Goal: Check status: Check status

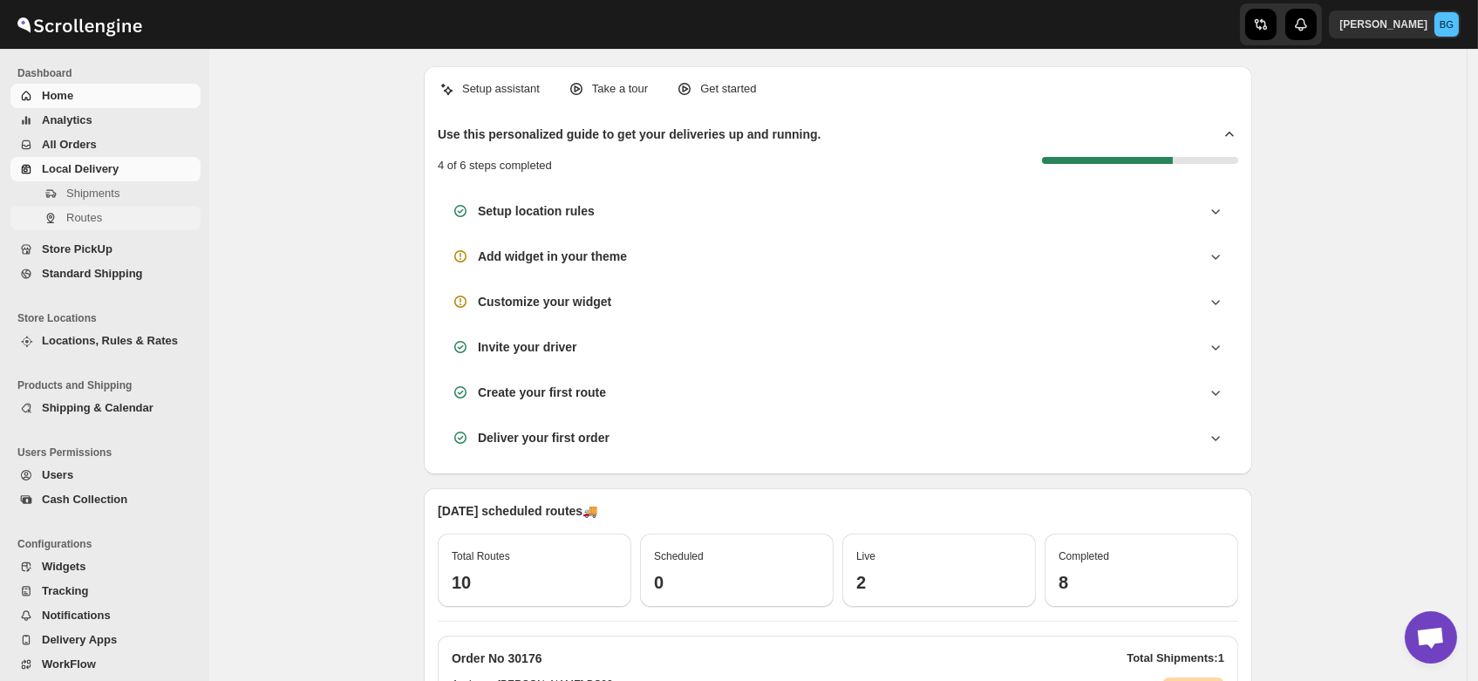
click at [95, 218] on span "Routes" at bounding box center [84, 217] width 36 height 13
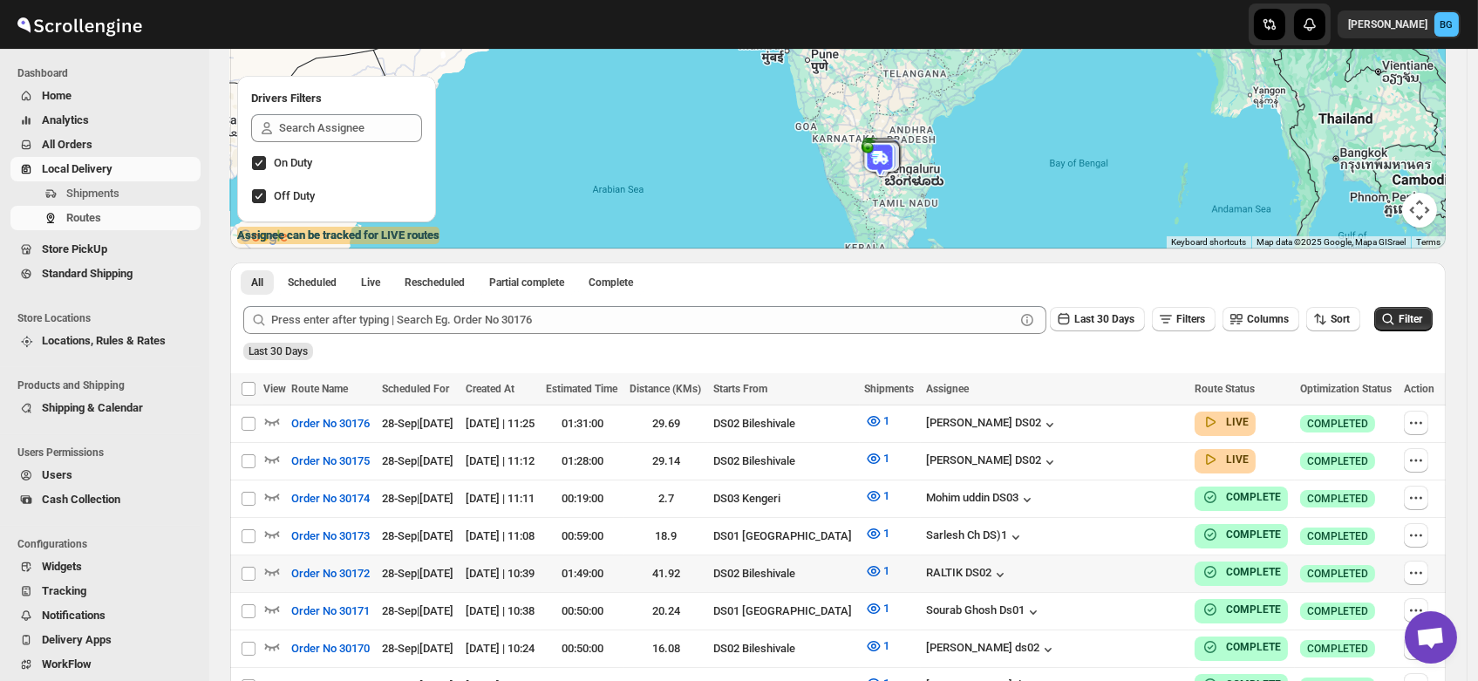
scroll to position [195, 0]
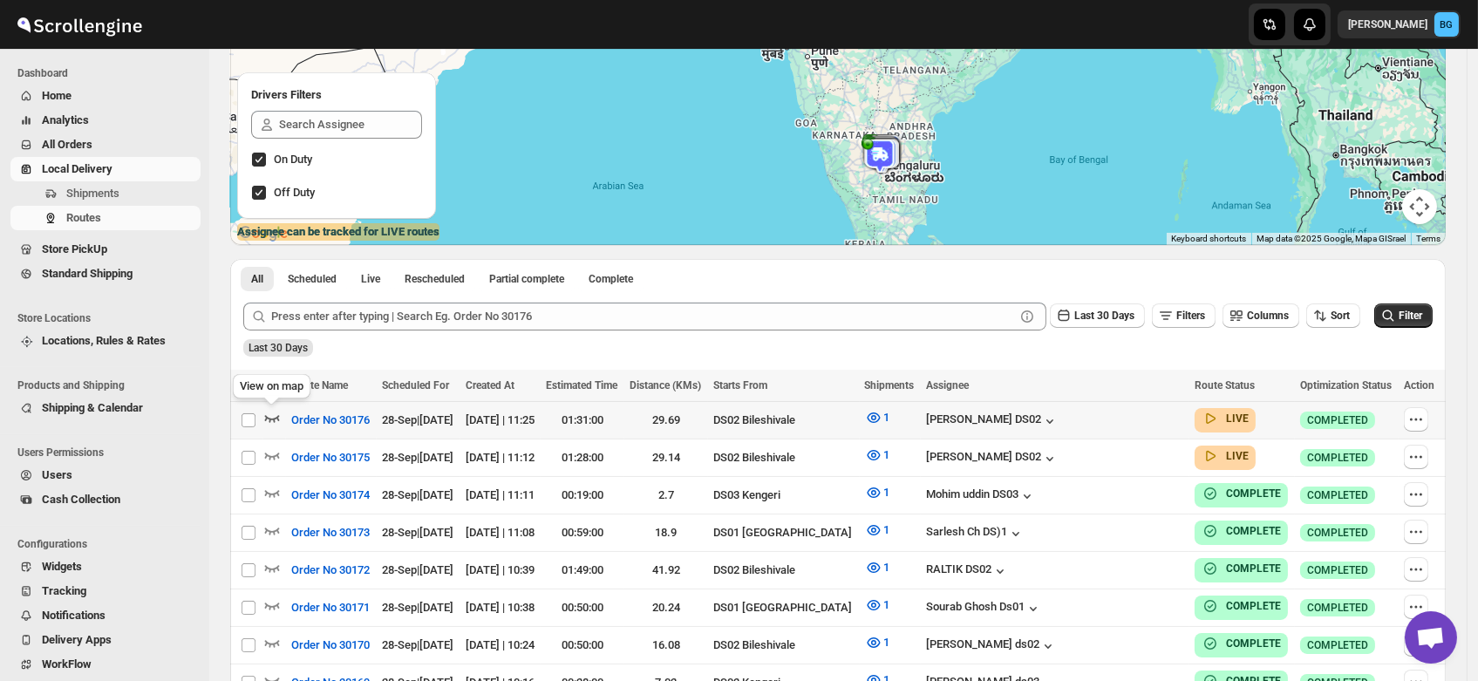
click at [266, 416] on icon "button" at bounding box center [272, 419] width 15 height 7
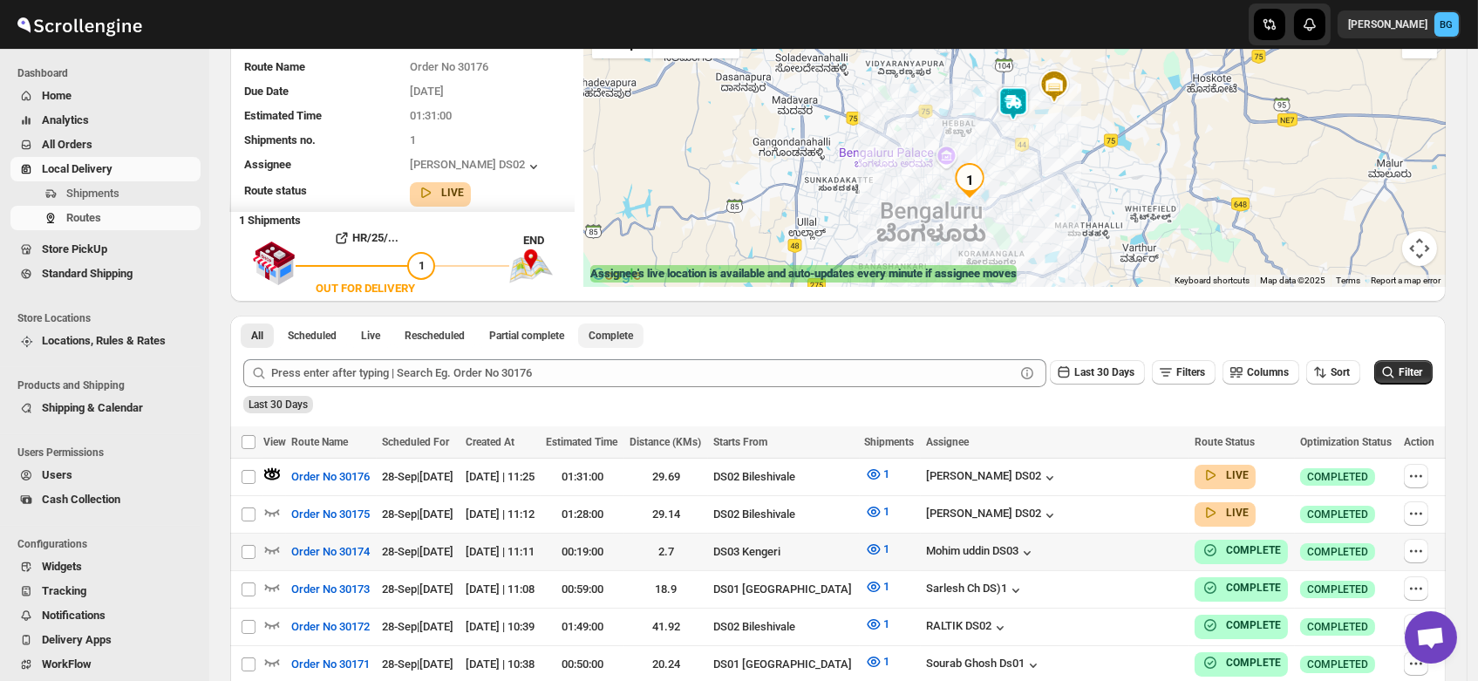
scroll to position [214, 0]
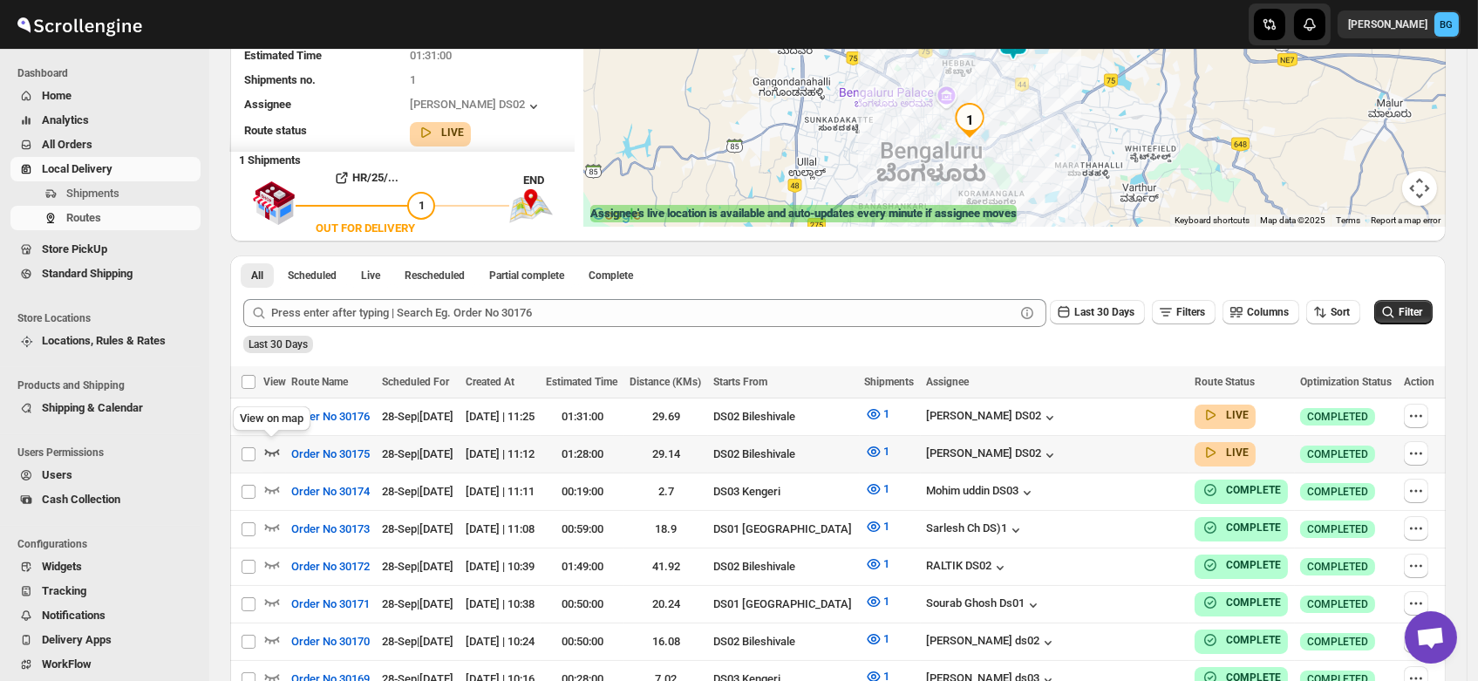
click at [271, 447] on icon "button" at bounding box center [271, 451] width 17 height 17
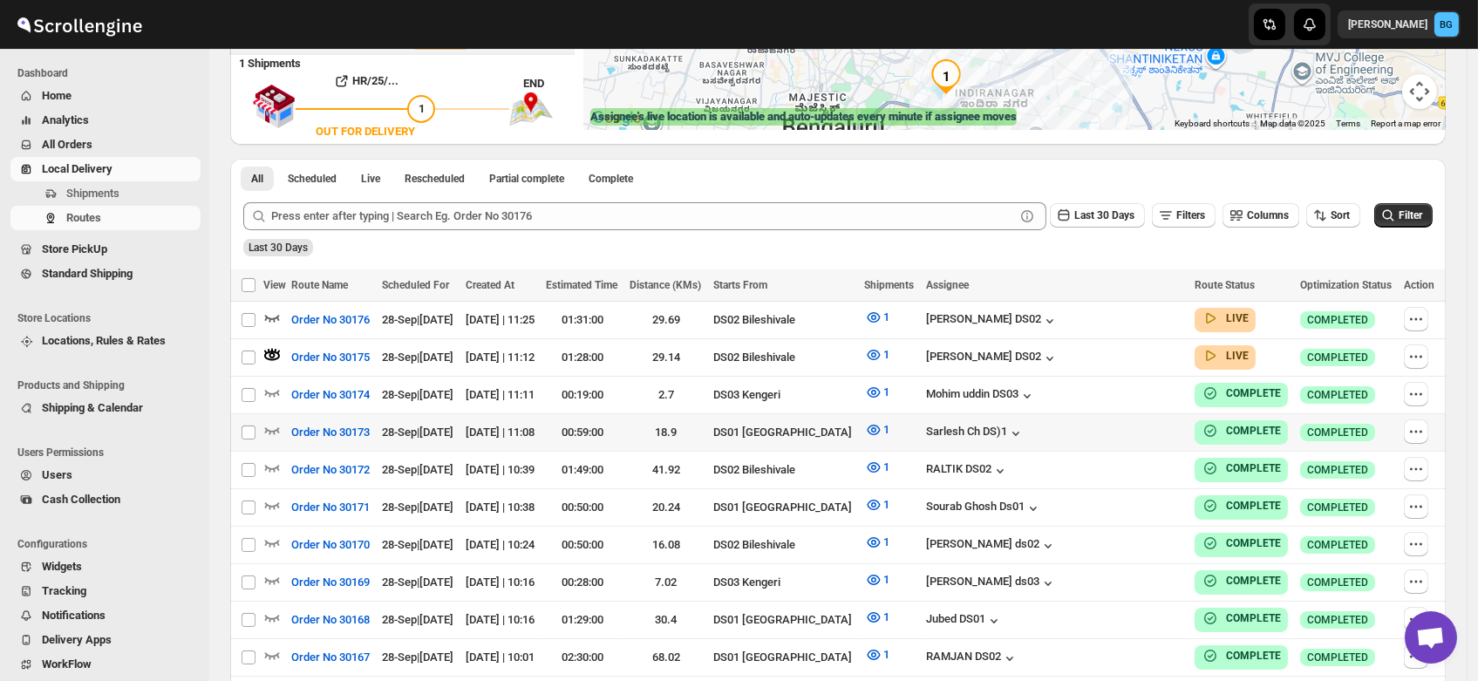
scroll to position [312, 0]
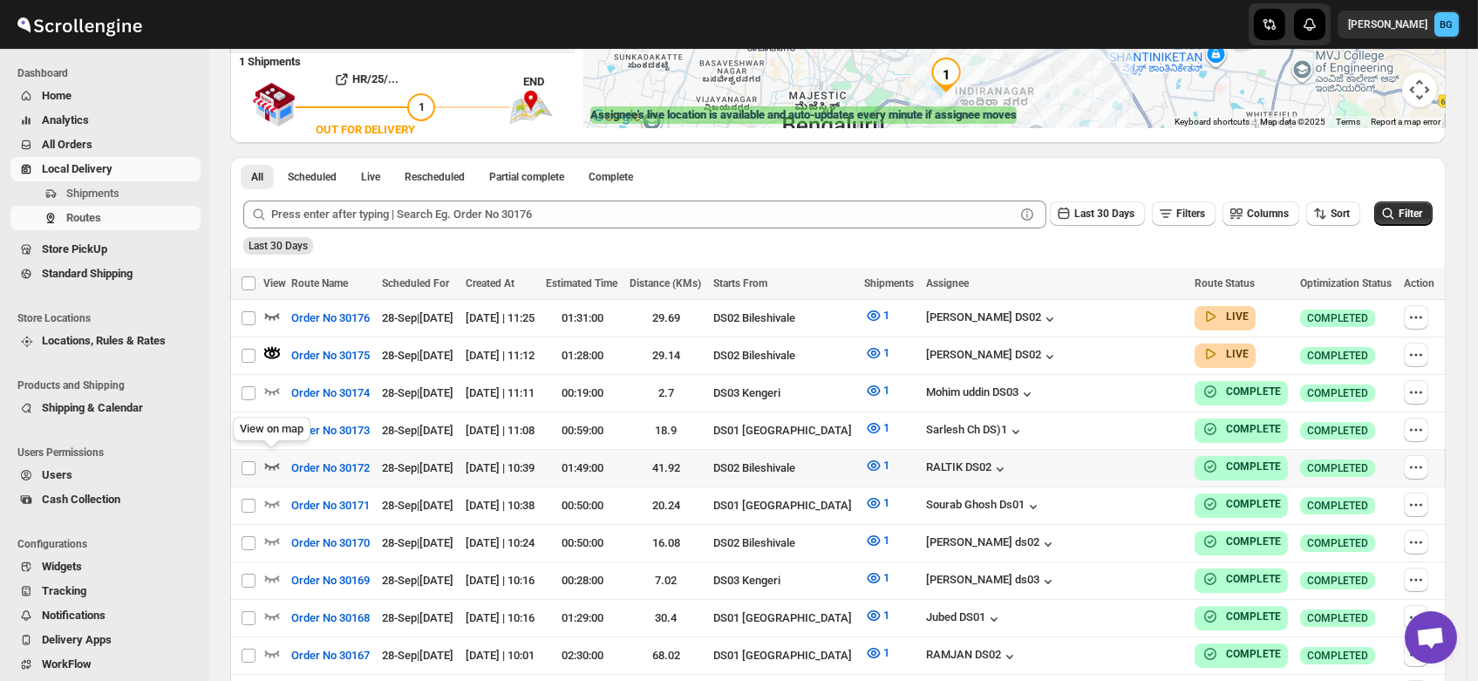
click at [271, 457] on icon "button" at bounding box center [271, 465] width 17 height 17
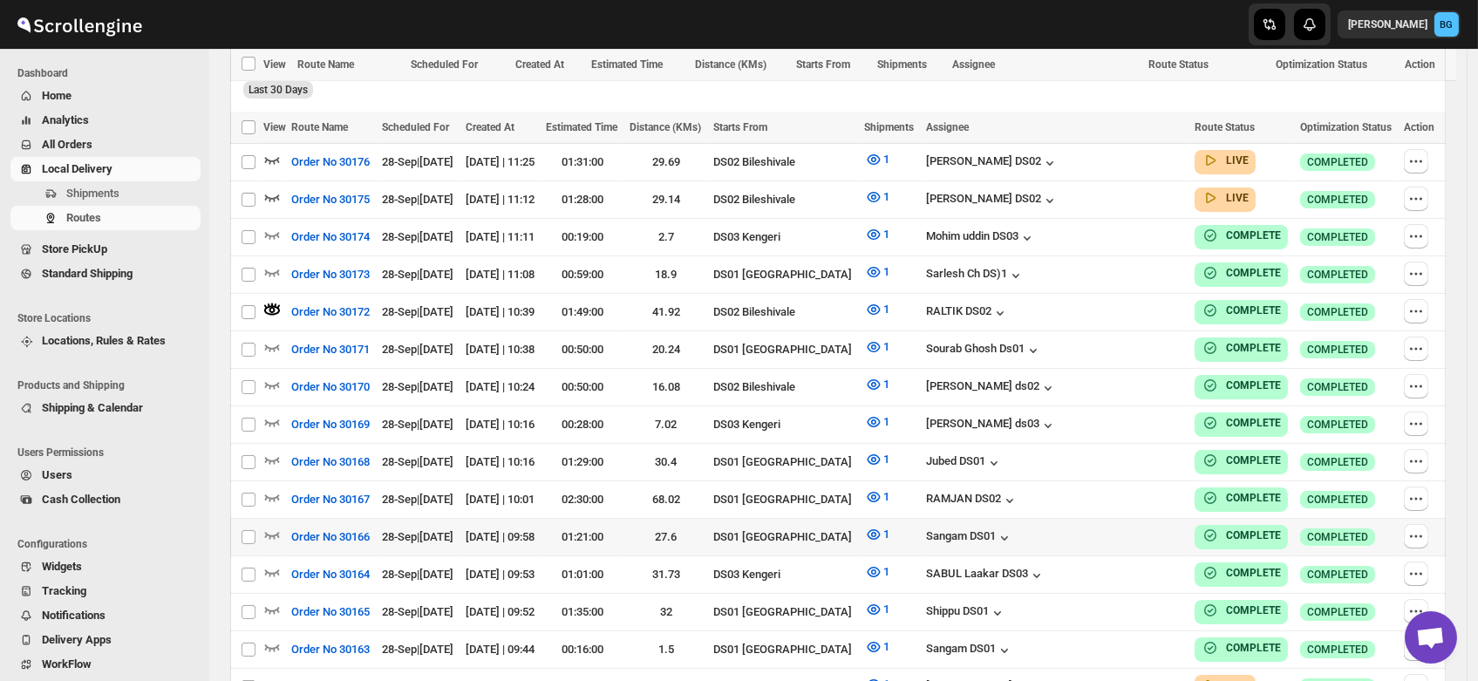
scroll to position [563, 0]
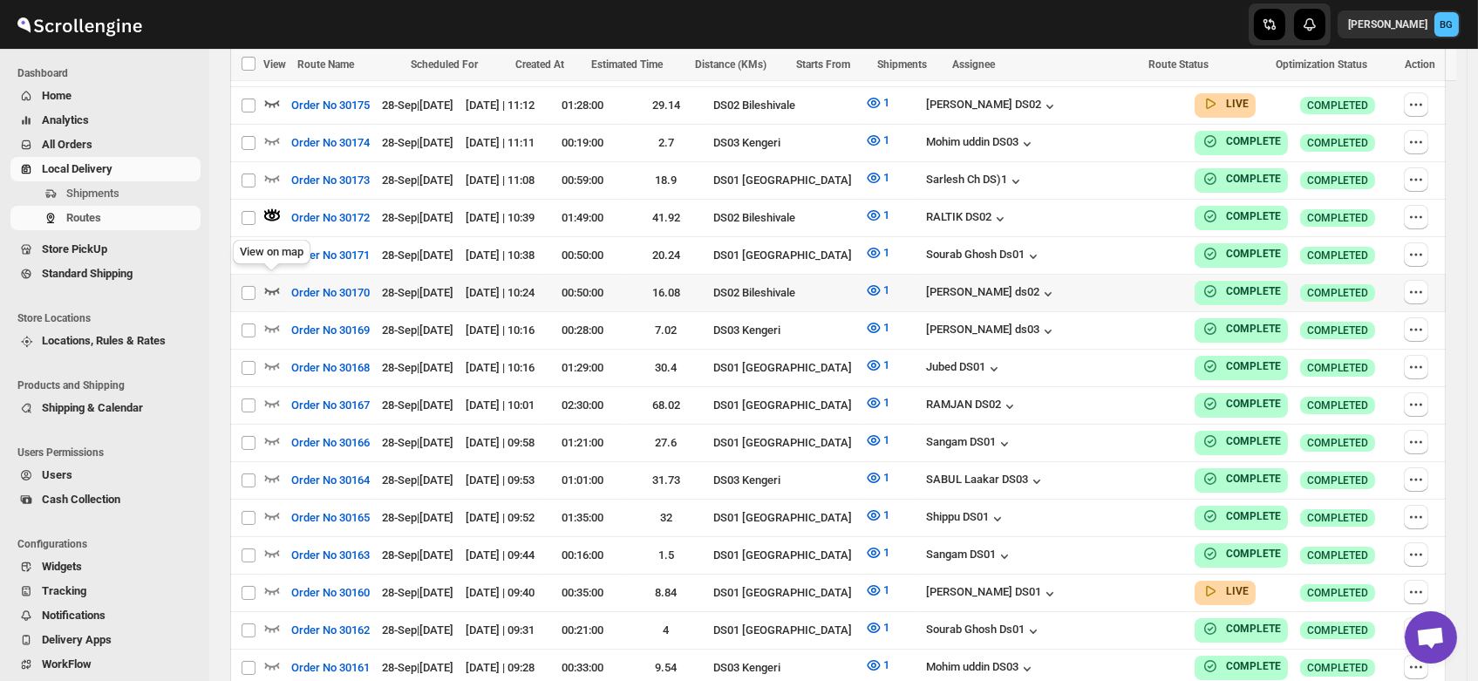
click at [272, 282] on icon "button" at bounding box center [271, 290] width 17 height 17
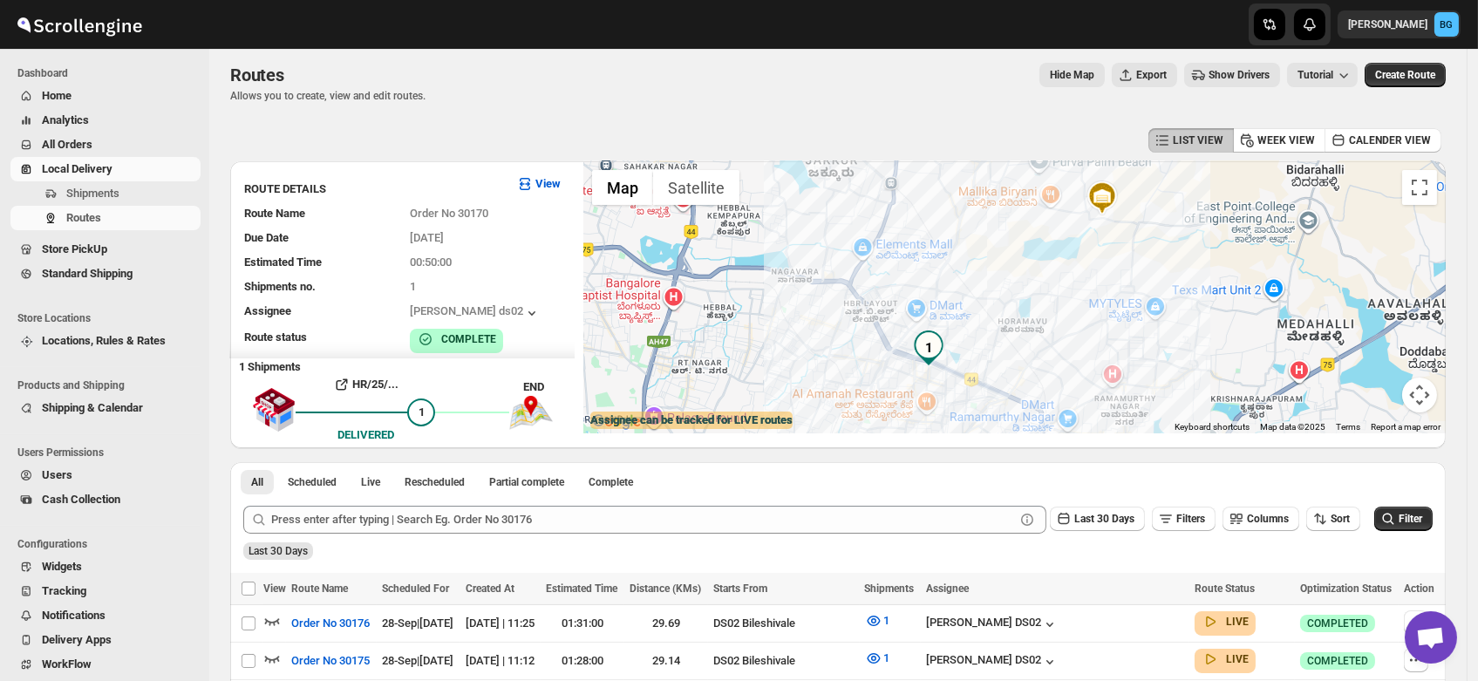
scroll to position [0, 0]
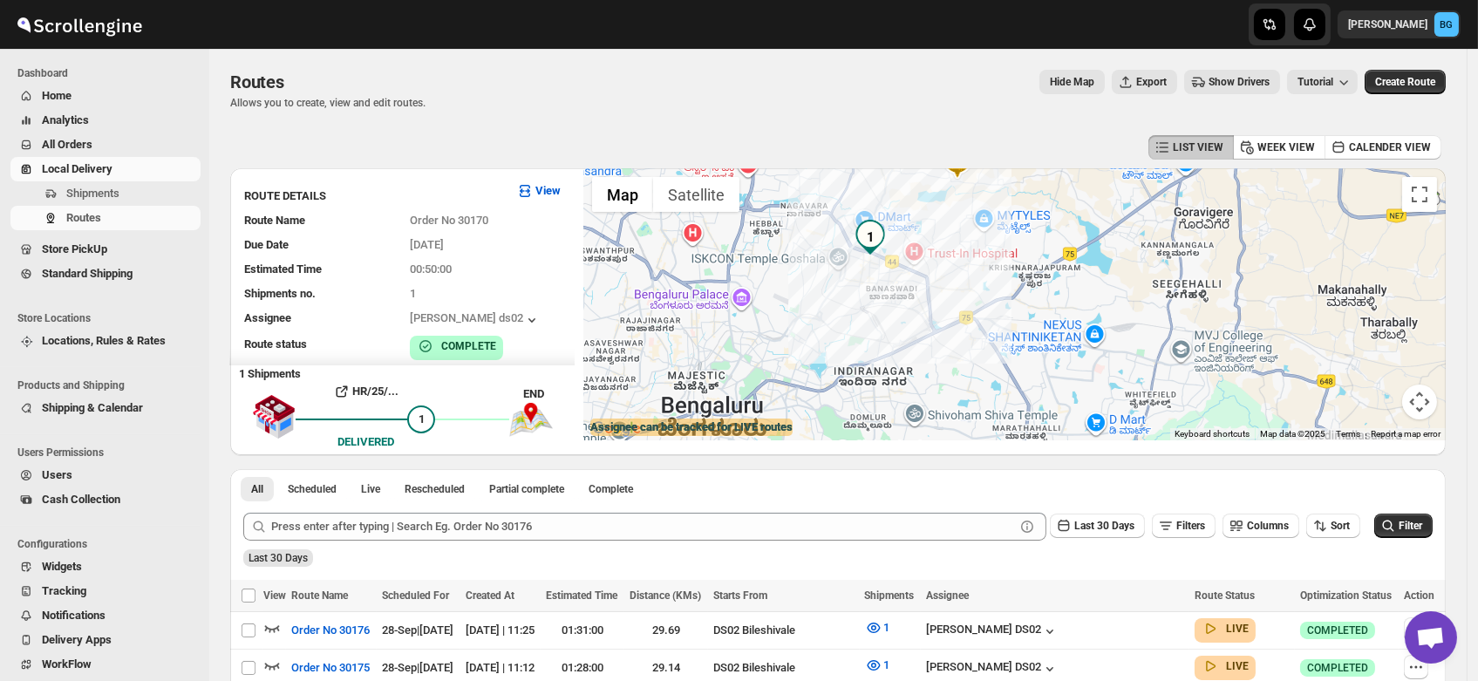
drag, startPoint x: 1069, startPoint y: 358, endPoint x: 983, endPoint y: 276, distance: 119.7
click at [983, 276] on div at bounding box center [1014, 304] width 863 height 272
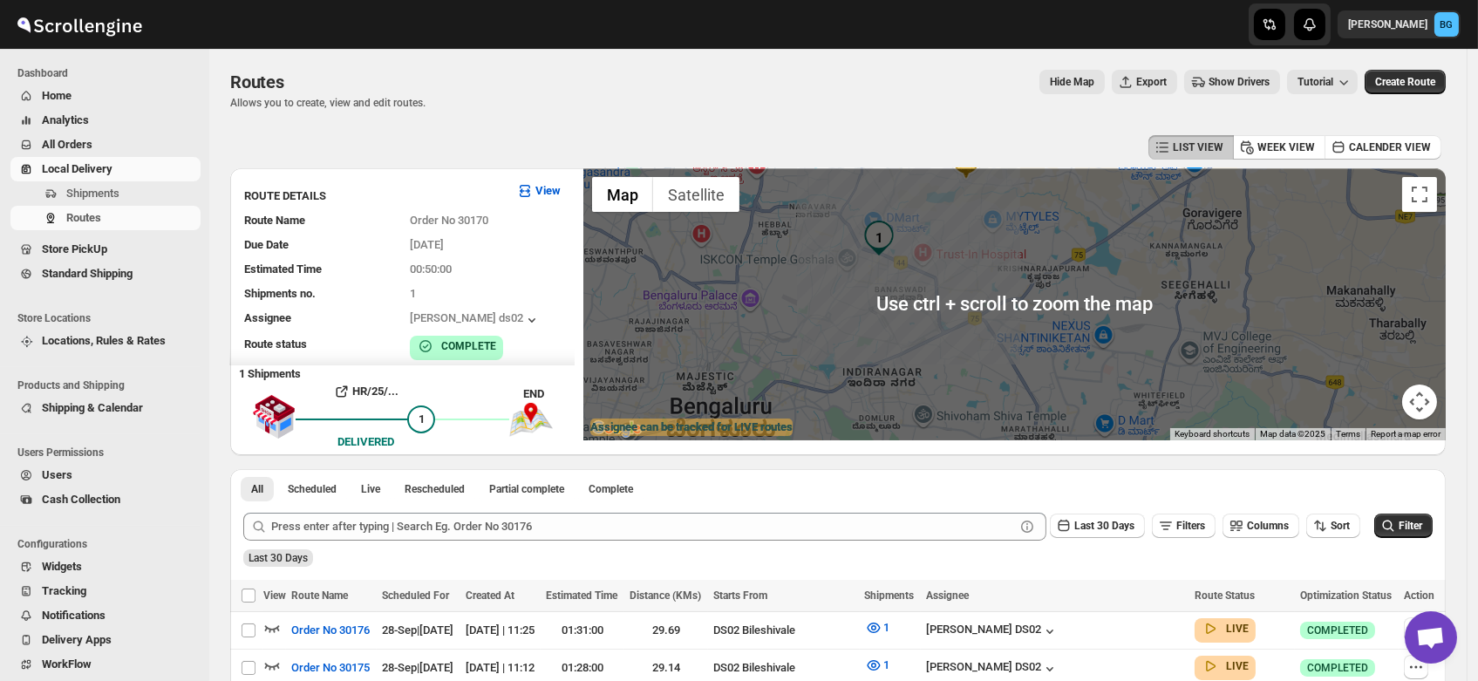
scroll to position [31, 0]
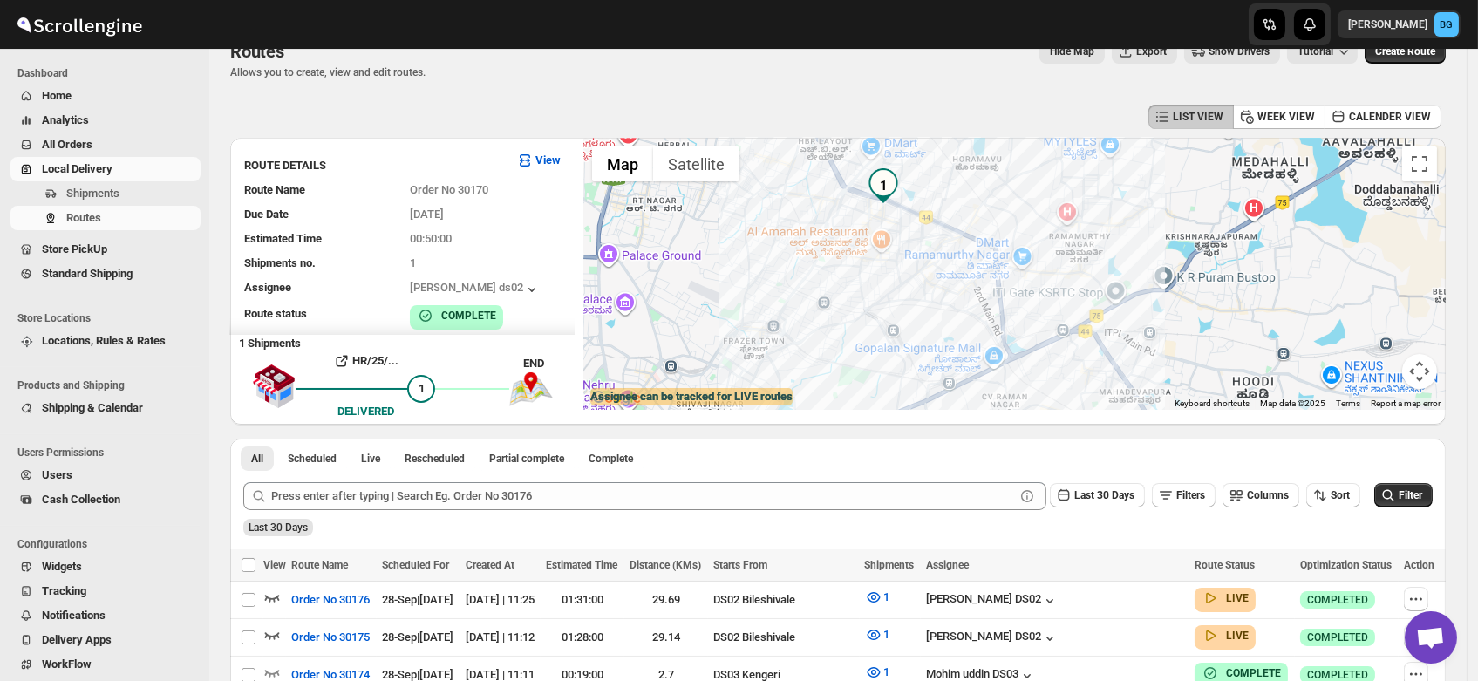
drag, startPoint x: 983, startPoint y: 249, endPoint x: 1059, endPoint y: 351, distance: 127.9
click at [1059, 351] on div at bounding box center [1014, 274] width 863 height 272
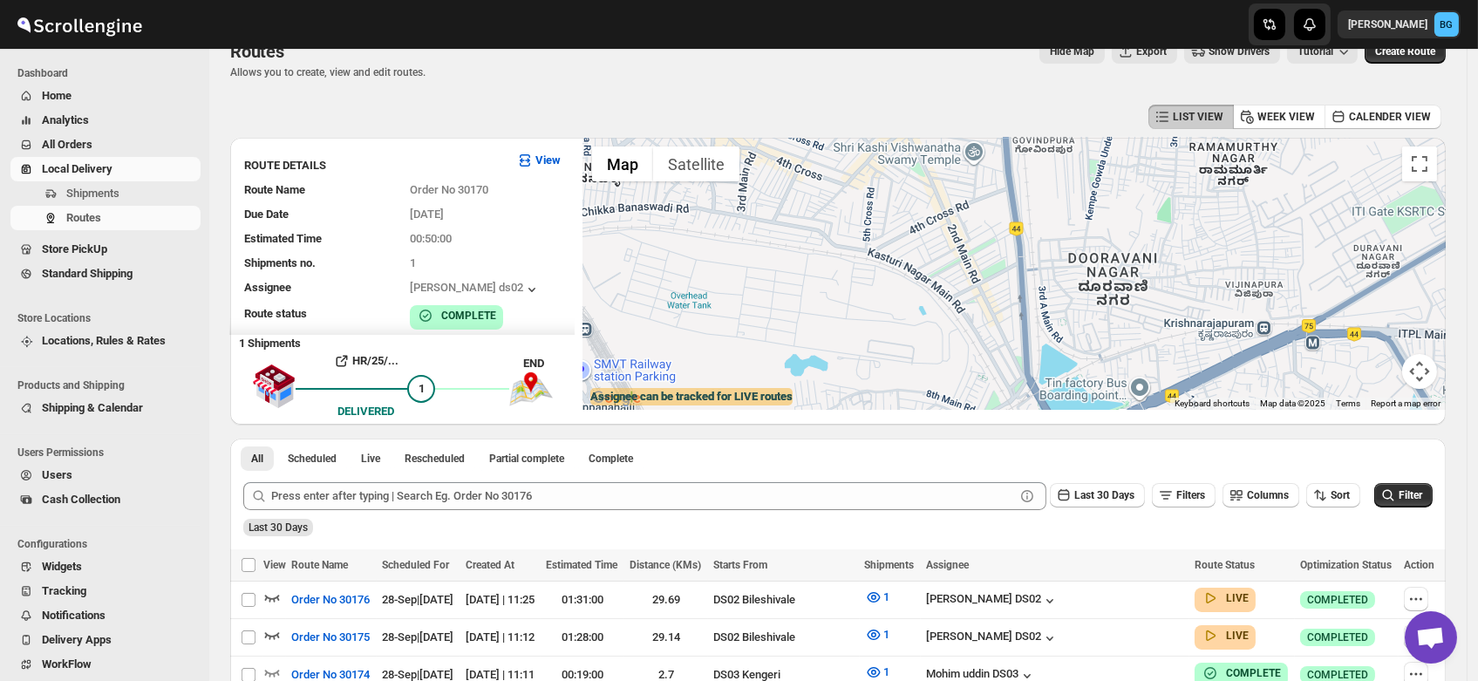
drag, startPoint x: 942, startPoint y: 344, endPoint x: 965, endPoint y: 241, distance: 105.6
click at [965, 241] on div at bounding box center [1014, 274] width 863 height 272
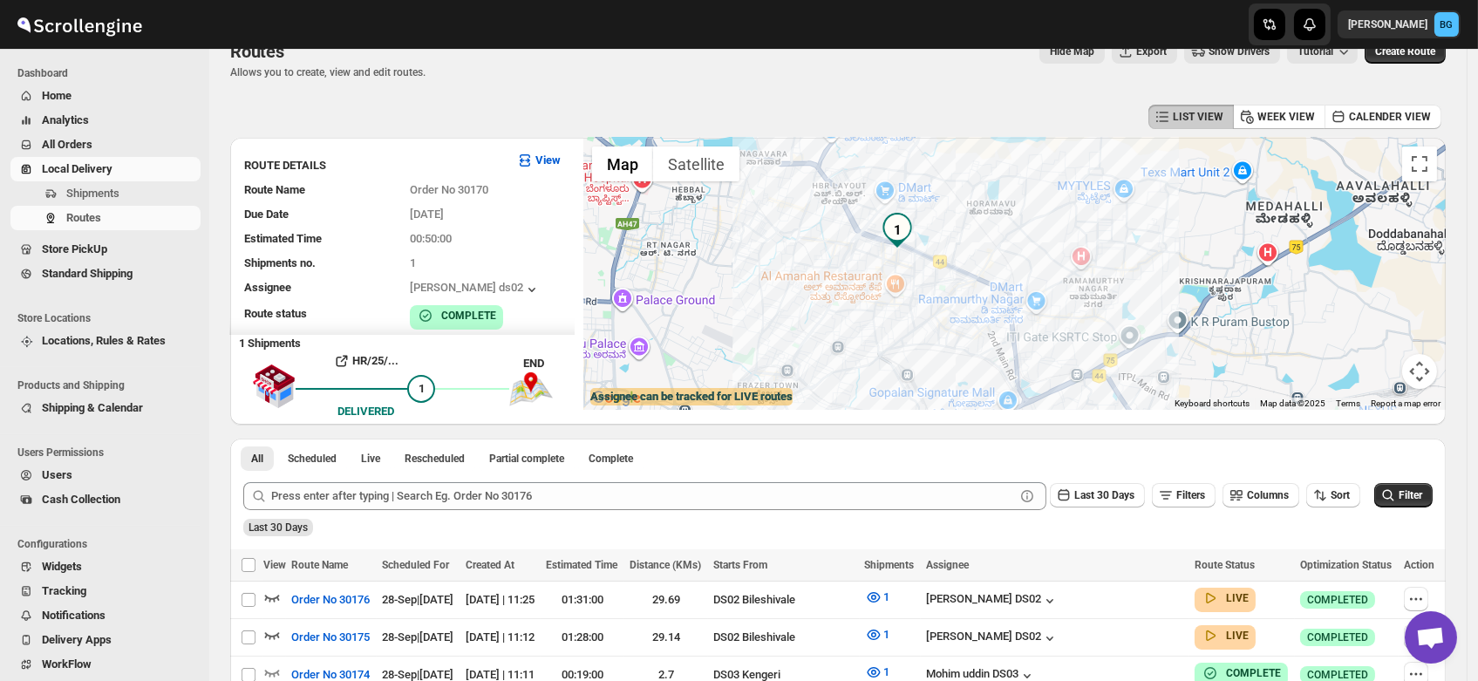
drag, startPoint x: 1071, startPoint y: 232, endPoint x: 1065, endPoint y: 332, distance: 100.5
click at [1065, 332] on div at bounding box center [1014, 274] width 863 height 272
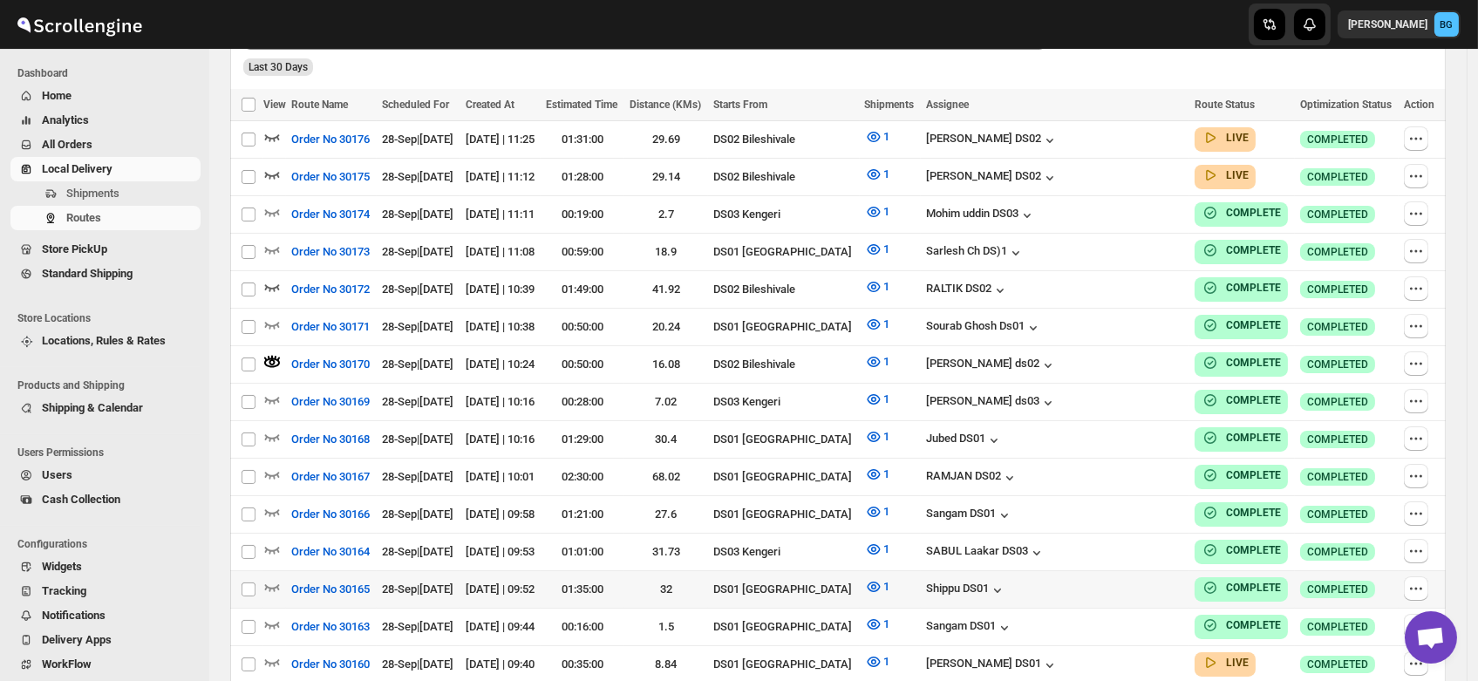
scroll to position [492, 0]
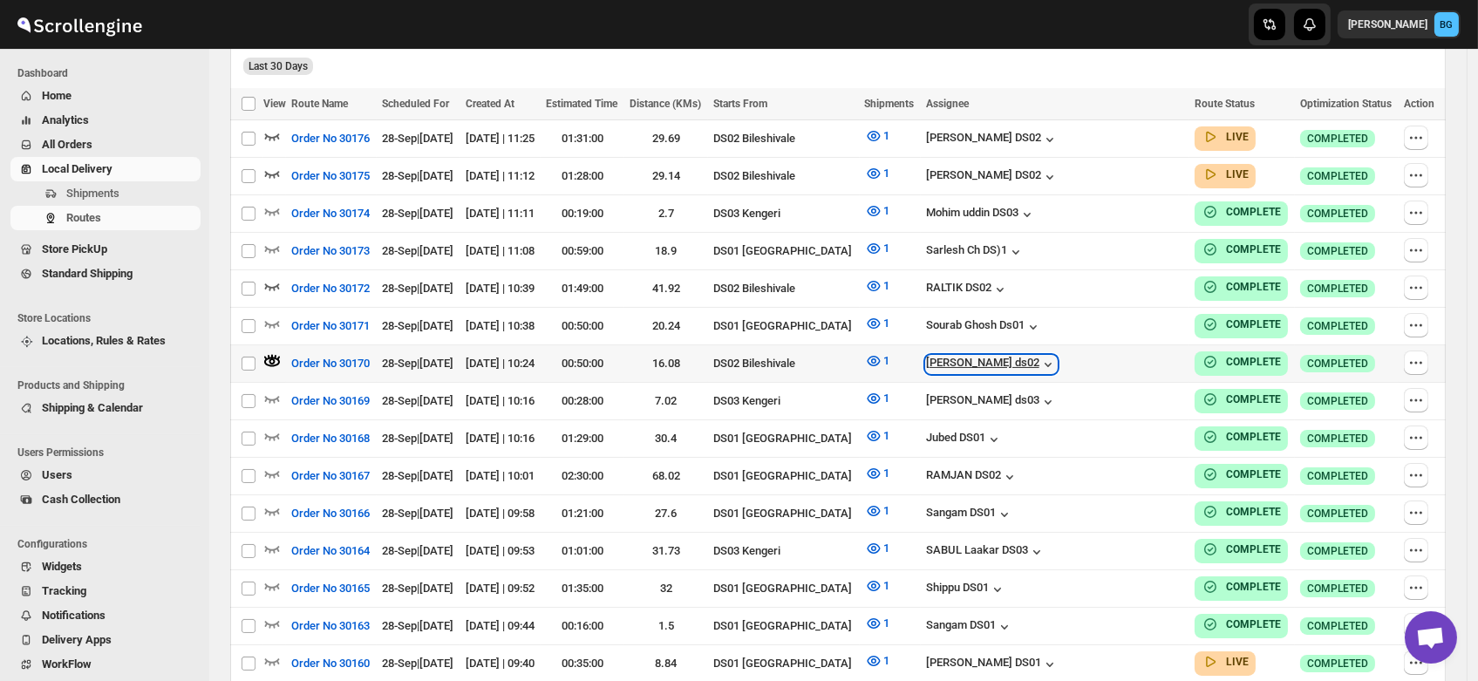
click at [1030, 356] on div "[PERSON_NAME] ds02" at bounding box center [991, 364] width 131 height 17
